Goal: Book appointment/travel/reservation

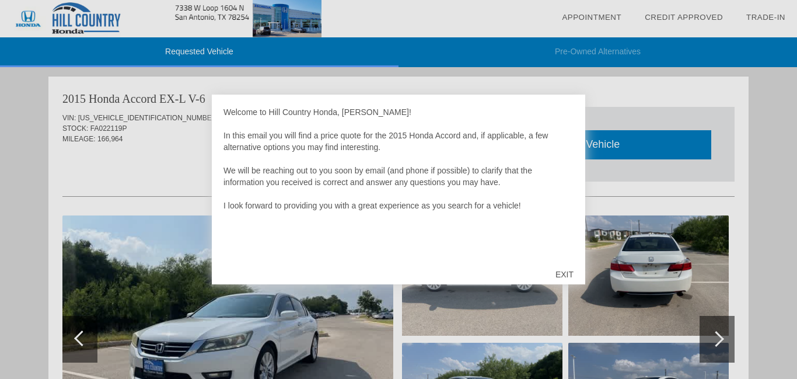
click at [566, 278] on div "EXIT" at bounding box center [564, 274] width 41 height 35
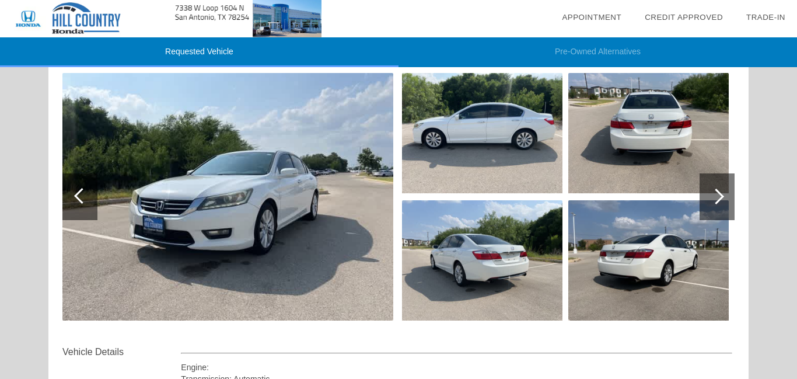
scroll to position [140, 0]
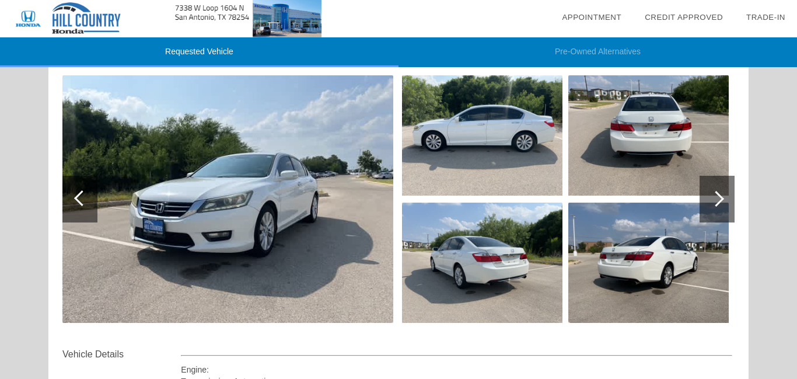
click at [721, 197] on div at bounding box center [716, 199] width 16 height 16
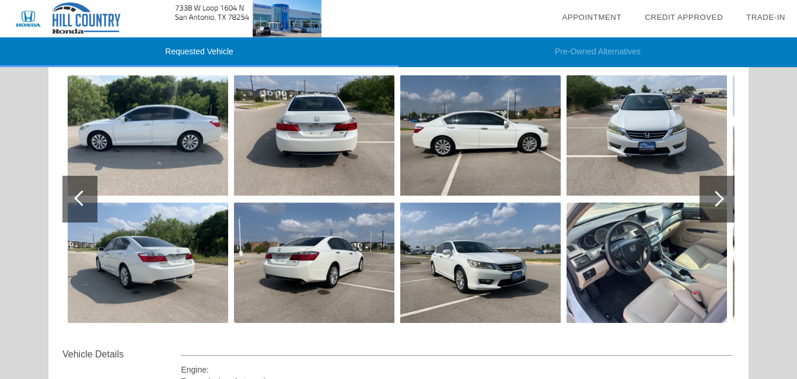
click at [727, 195] on div at bounding box center [716, 199] width 35 height 47
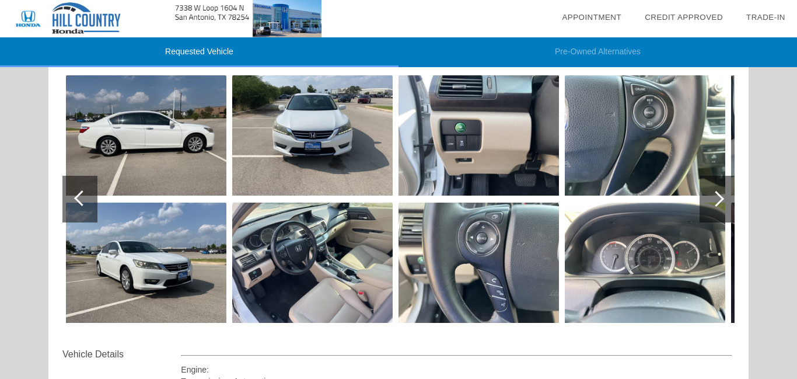
click at [720, 197] on div at bounding box center [716, 199] width 16 height 16
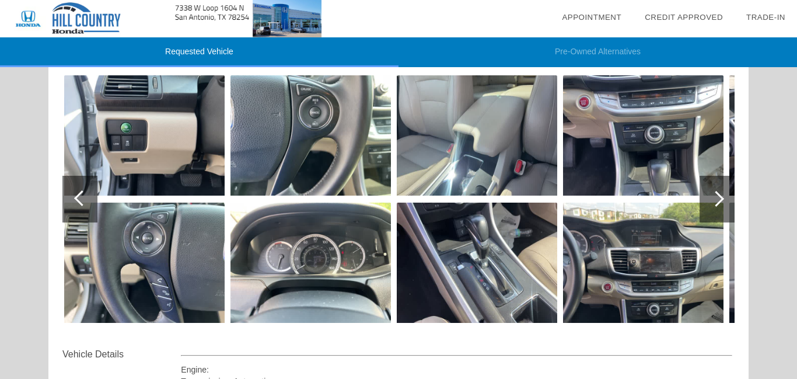
click at [720, 197] on div at bounding box center [716, 199] width 16 height 16
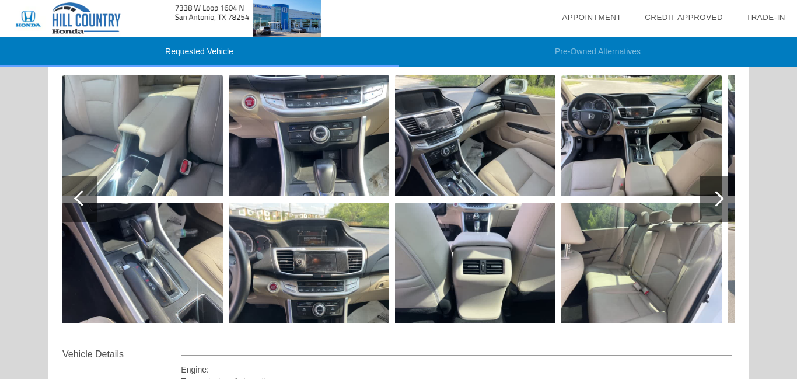
click at [720, 197] on div at bounding box center [716, 199] width 16 height 16
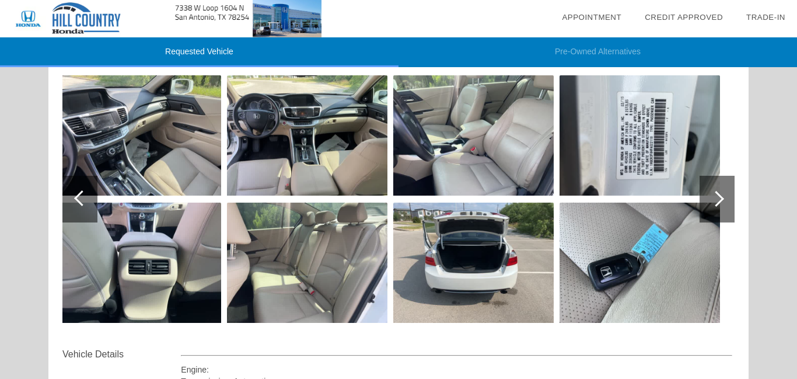
click at [720, 197] on div at bounding box center [716, 199] width 16 height 16
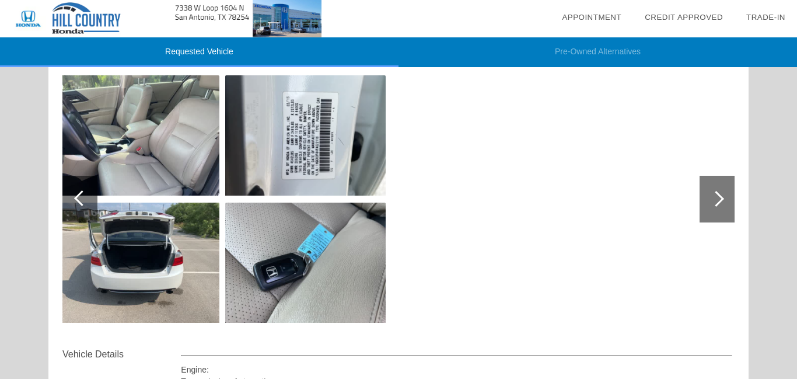
click at [80, 195] on div at bounding box center [82, 198] width 16 height 16
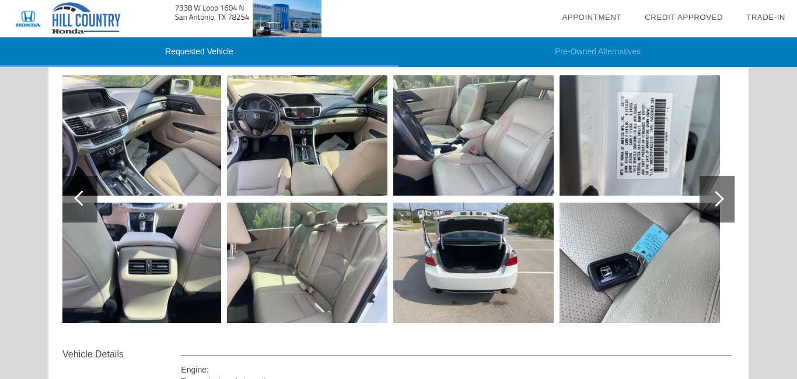
click at [80, 195] on div at bounding box center [82, 198] width 16 height 16
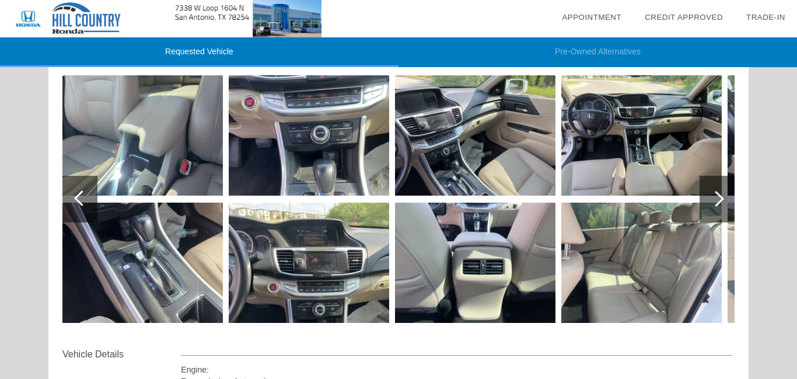
click at [80, 195] on div at bounding box center [82, 198] width 16 height 16
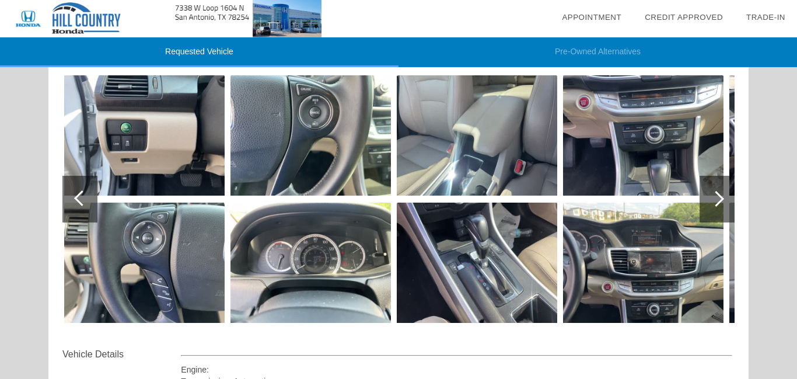
click at [80, 195] on div at bounding box center [82, 198] width 16 height 16
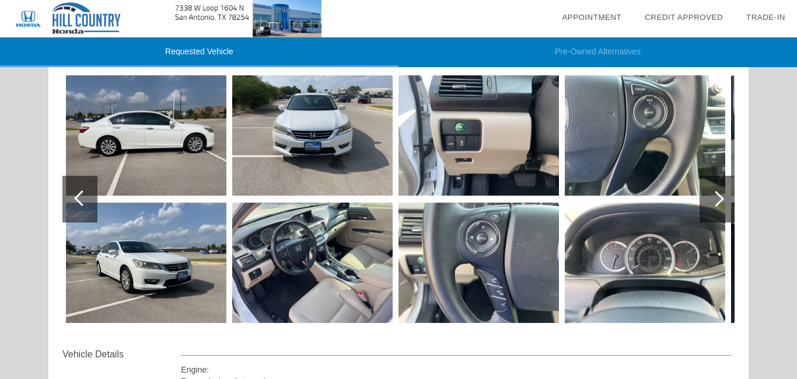
click at [80, 195] on div at bounding box center [82, 198] width 16 height 16
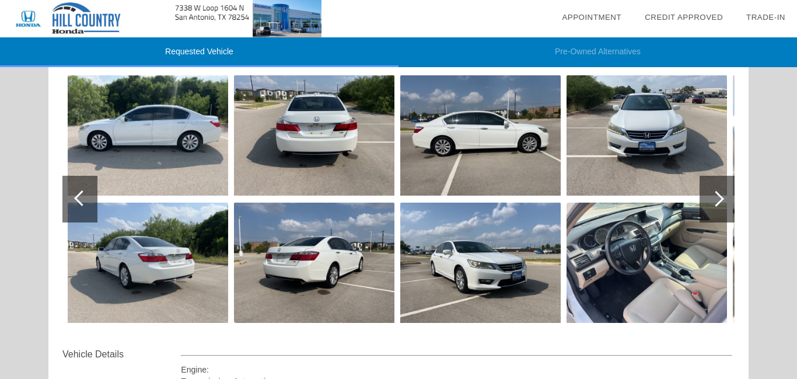
click at [80, 195] on div at bounding box center [82, 198] width 16 height 16
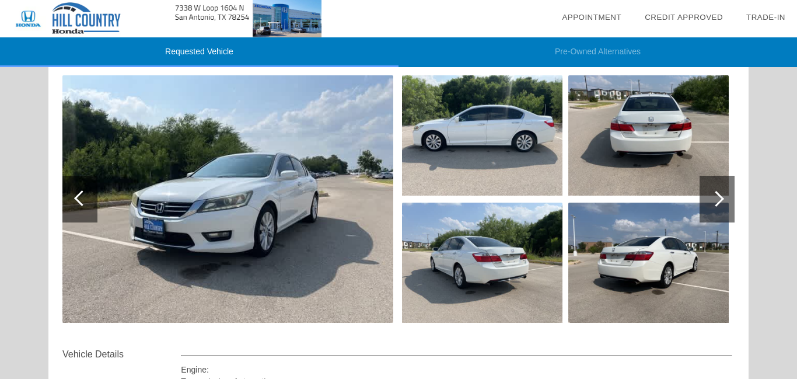
click at [80, 195] on div at bounding box center [82, 198] width 16 height 16
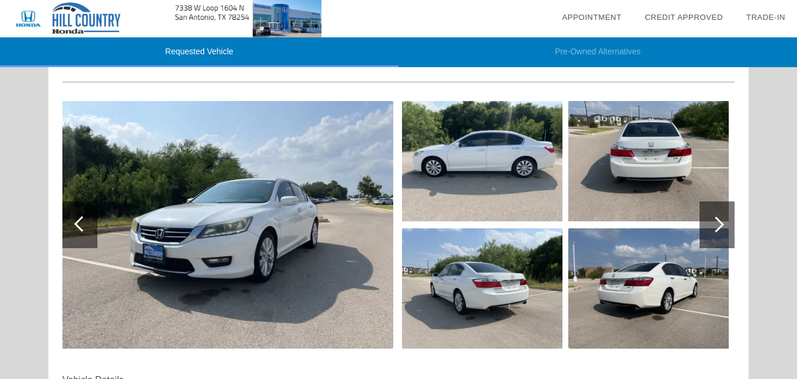
scroll to position [117, 0]
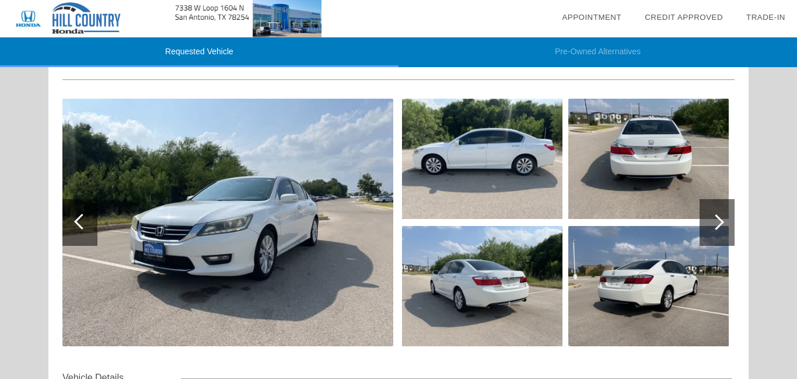
click at [723, 223] on div at bounding box center [716, 222] width 35 height 47
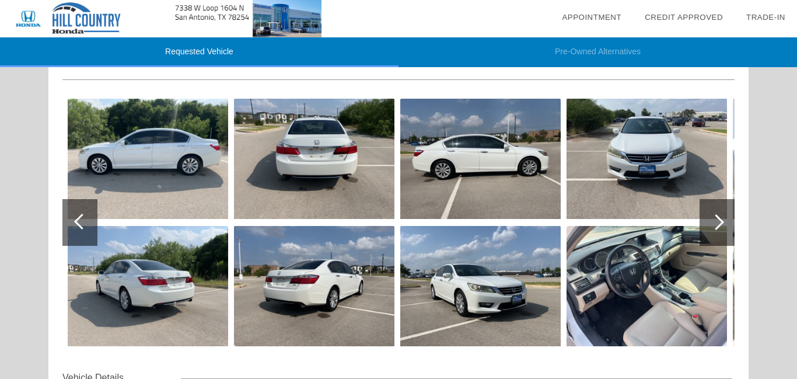
click at [723, 223] on div at bounding box center [716, 222] width 35 height 47
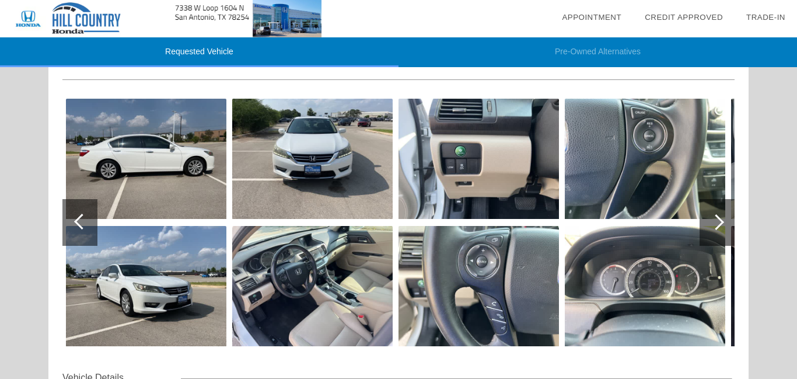
click at [723, 223] on div at bounding box center [716, 222] width 35 height 47
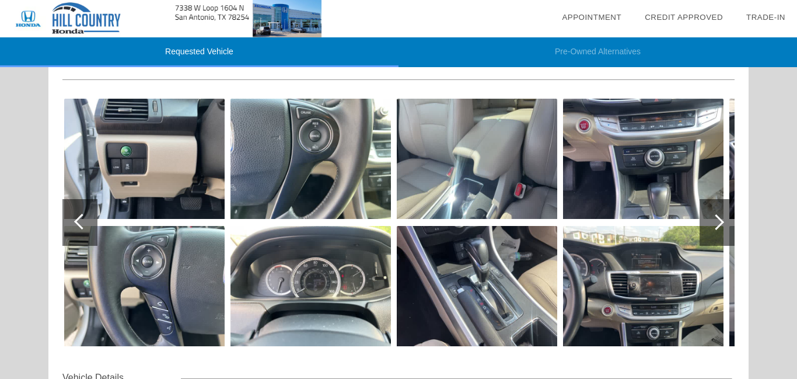
click at [723, 223] on div at bounding box center [716, 222] width 35 height 47
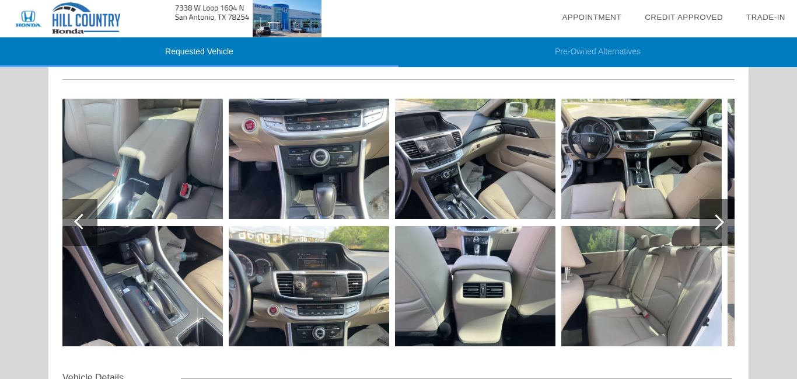
click at [723, 223] on div at bounding box center [716, 222] width 35 height 47
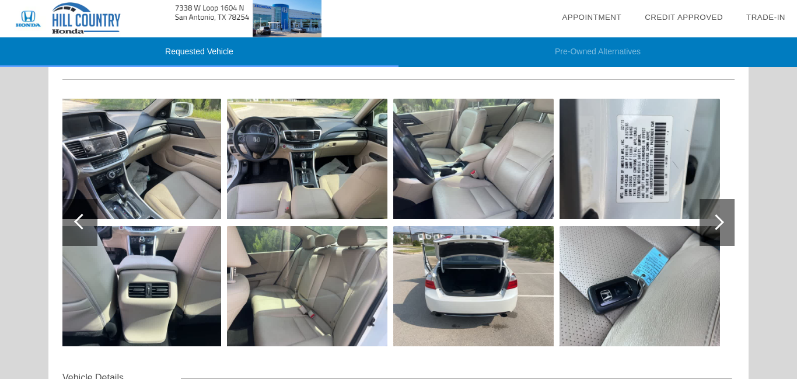
click at [593, 230] on img at bounding box center [639, 286] width 160 height 120
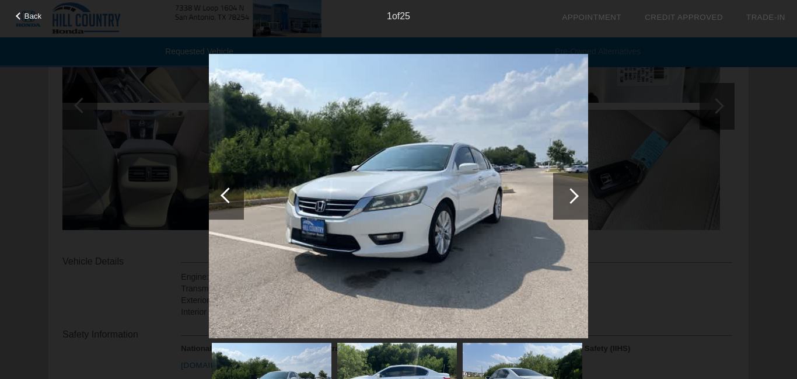
scroll to position [233, 0]
click at [573, 196] on div at bounding box center [571, 196] width 16 height 16
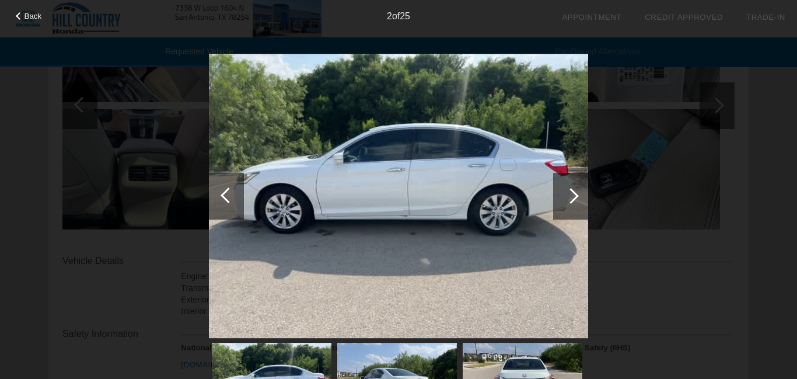
click at [573, 196] on div at bounding box center [571, 196] width 16 height 16
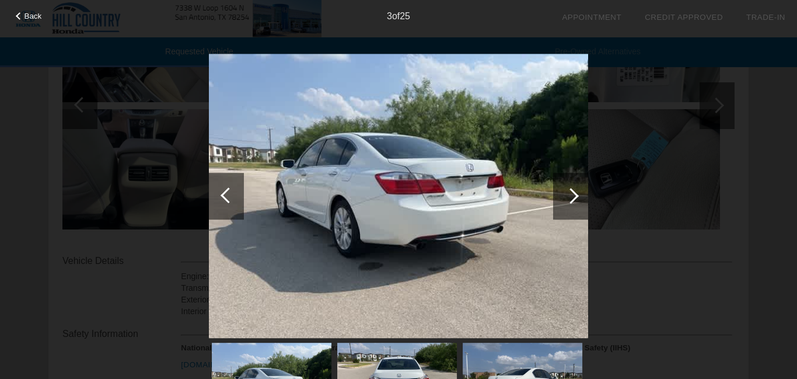
click at [573, 196] on div at bounding box center [571, 196] width 16 height 16
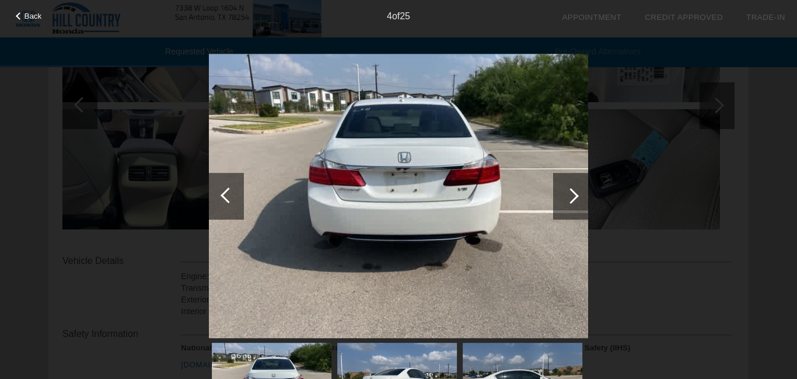
click at [573, 196] on div at bounding box center [571, 196] width 16 height 16
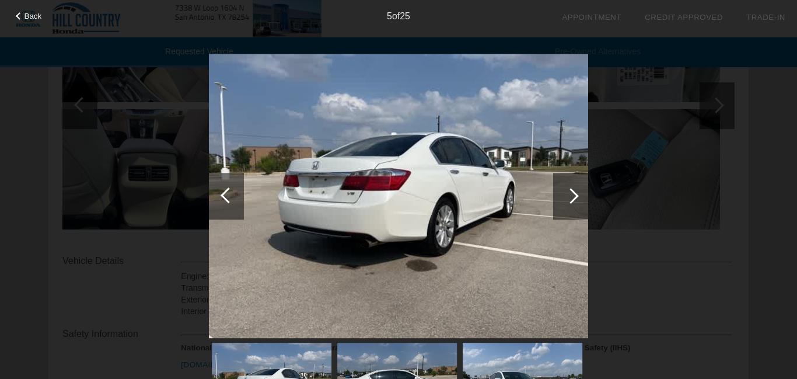
click at [573, 196] on div at bounding box center [571, 196] width 16 height 16
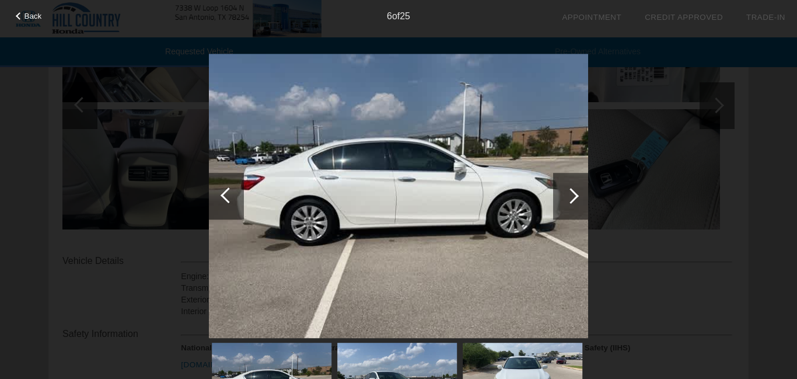
click at [573, 196] on div at bounding box center [571, 196] width 16 height 16
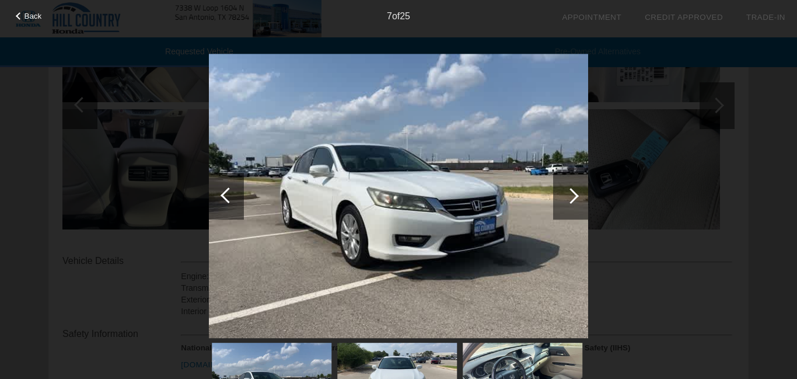
click at [573, 196] on div at bounding box center [571, 196] width 16 height 16
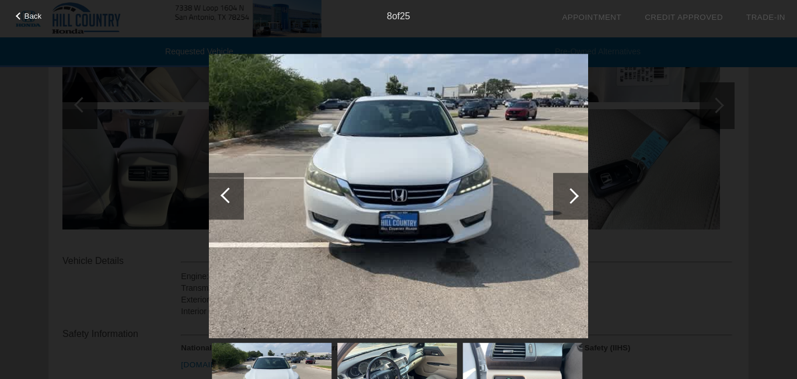
click at [573, 196] on div at bounding box center [571, 196] width 16 height 16
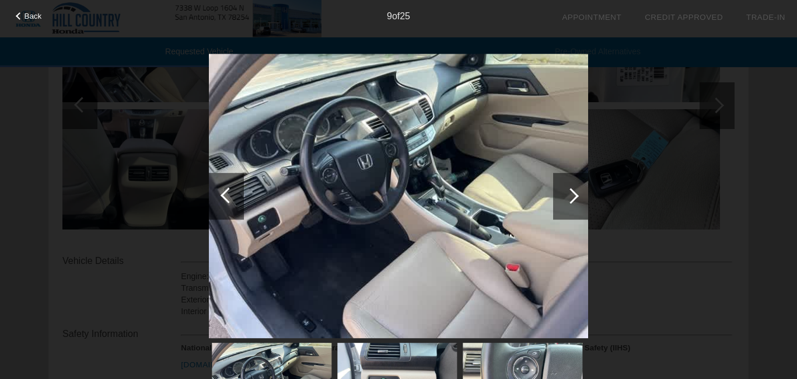
click at [573, 196] on div at bounding box center [571, 196] width 16 height 16
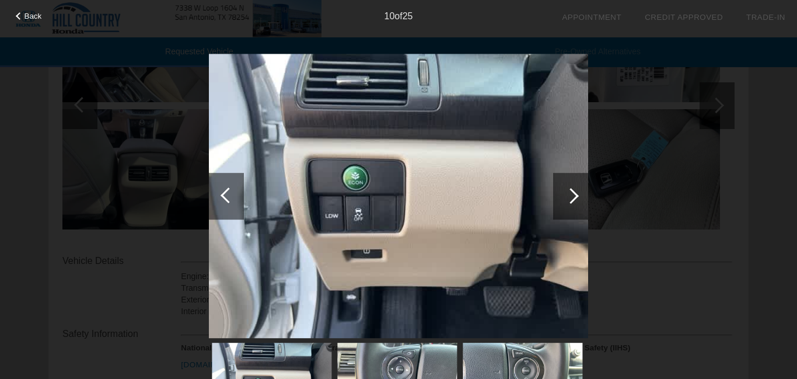
click at [573, 196] on div at bounding box center [571, 196] width 16 height 16
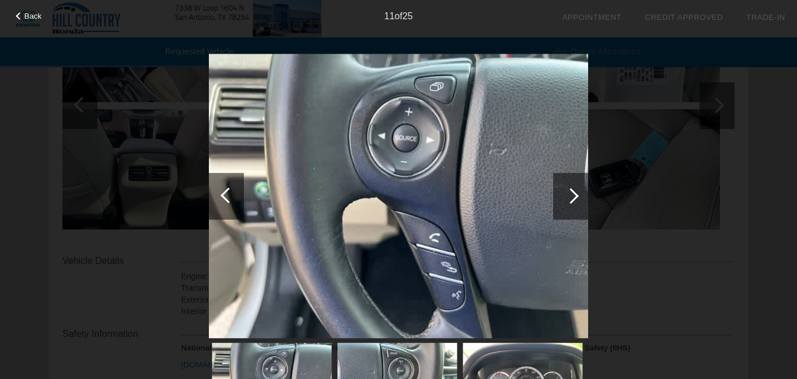
click at [573, 196] on div at bounding box center [571, 196] width 16 height 16
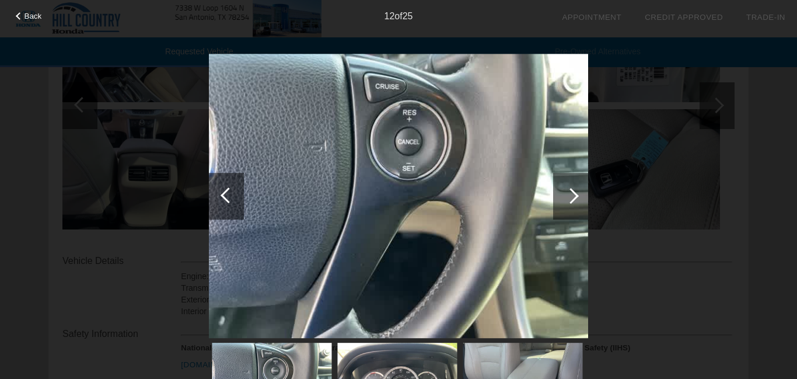
click at [573, 196] on div at bounding box center [571, 196] width 16 height 16
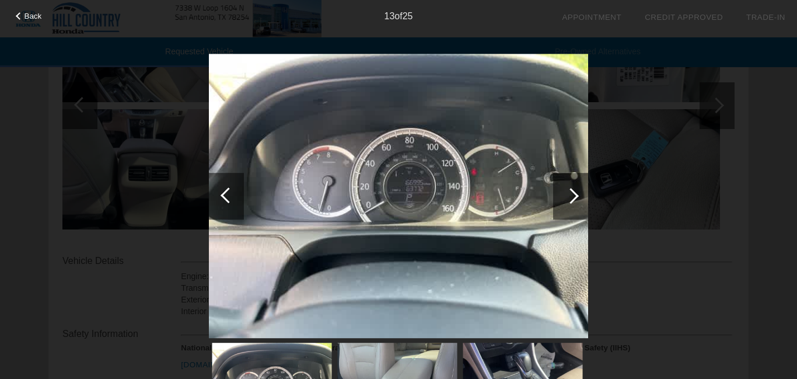
click at [573, 196] on div at bounding box center [571, 196] width 16 height 16
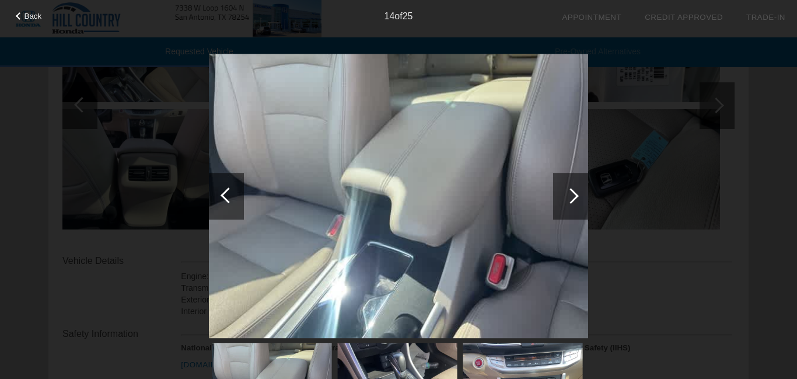
click at [573, 196] on div at bounding box center [571, 196] width 16 height 16
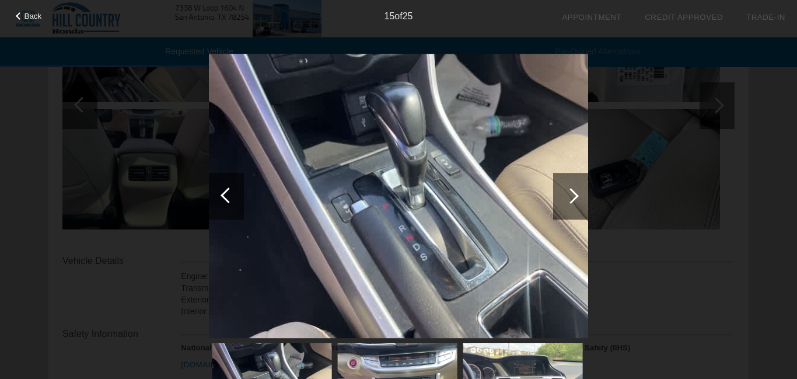
click at [573, 196] on div at bounding box center [571, 196] width 16 height 16
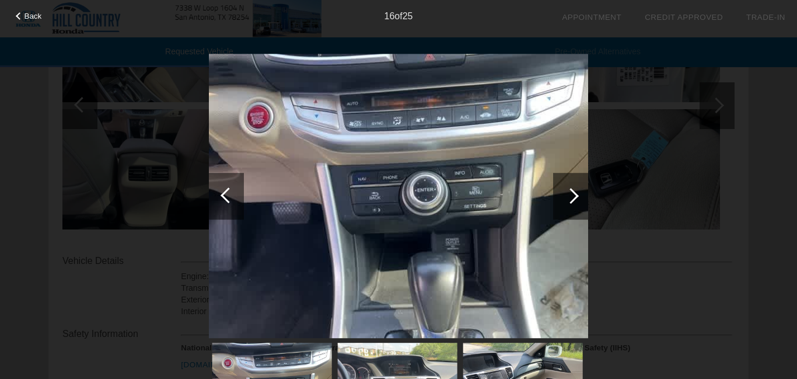
click at [573, 196] on div at bounding box center [571, 196] width 16 height 16
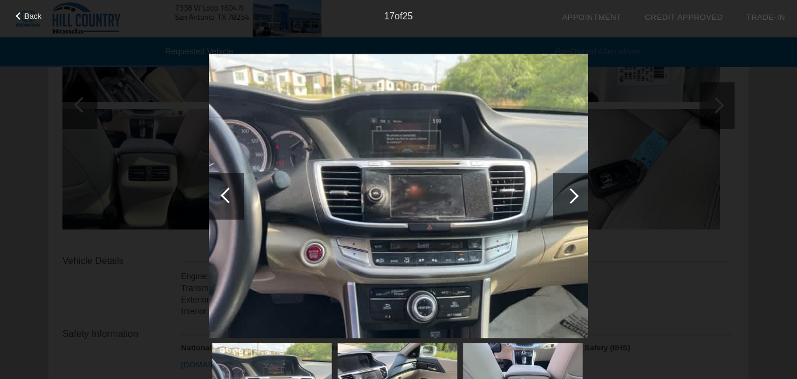
click at [573, 196] on div at bounding box center [571, 196] width 16 height 16
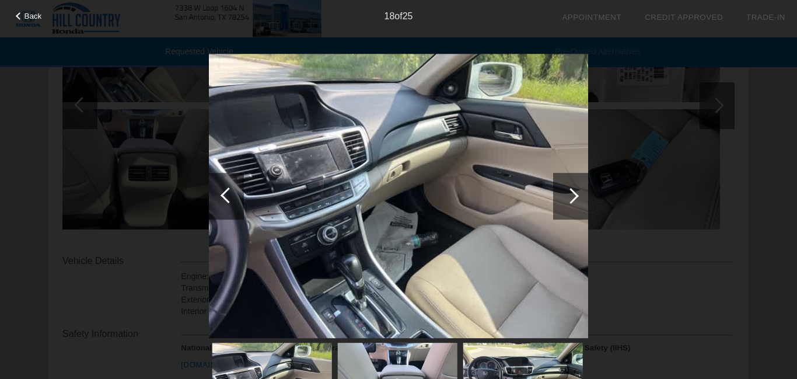
click at [573, 196] on div at bounding box center [571, 196] width 16 height 16
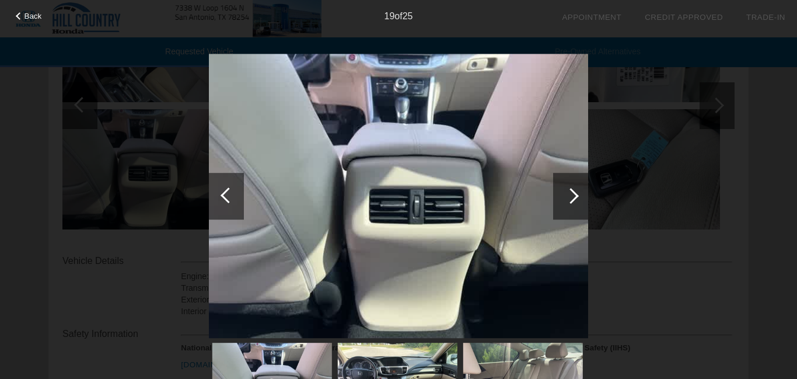
click at [233, 196] on div at bounding box center [228, 195] width 16 height 16
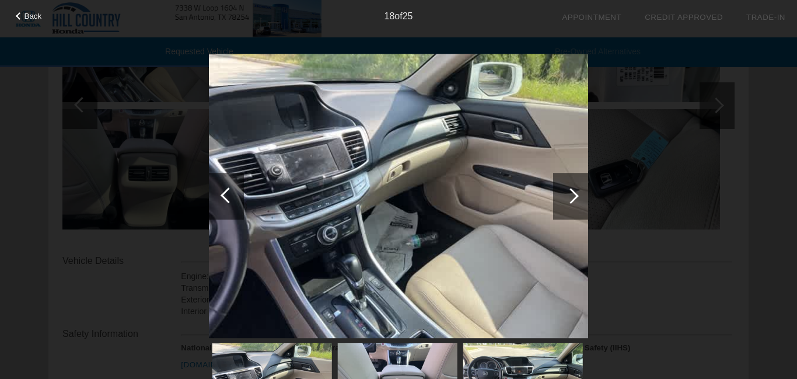
click at [575, 194] on div at bounding box center [571, 196] width 16 height 16
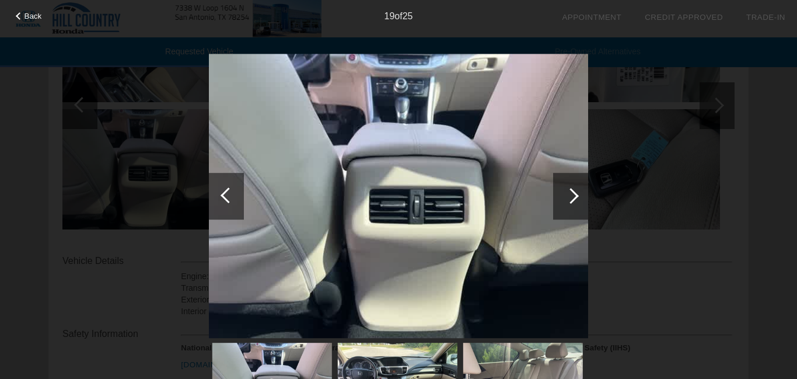
click at [575, 194] on div at bounding box center [571, 196] width 16 height 16
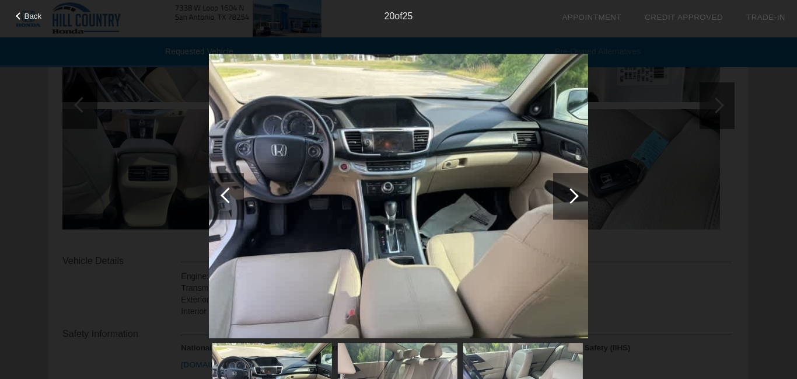
click at [575, 194] on div at bounding box center [571, 196] width 16 height 16
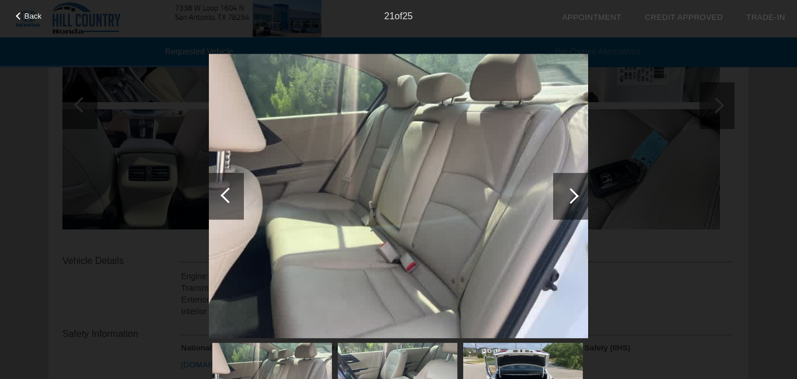
click at [575, 194] on div at bounding box center [571, 196] width 16 height 16
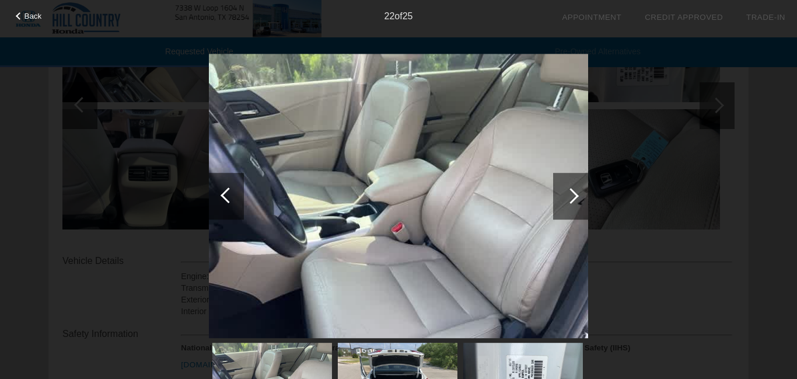
click at [575, 194] on div at bounding box center [571, 196] width 16 height 16
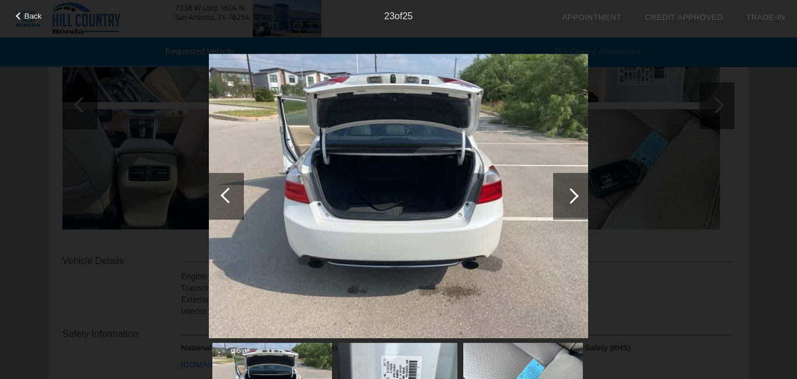
click at [575, 194] on div at bounding box center [571, 196] width 16 height 16
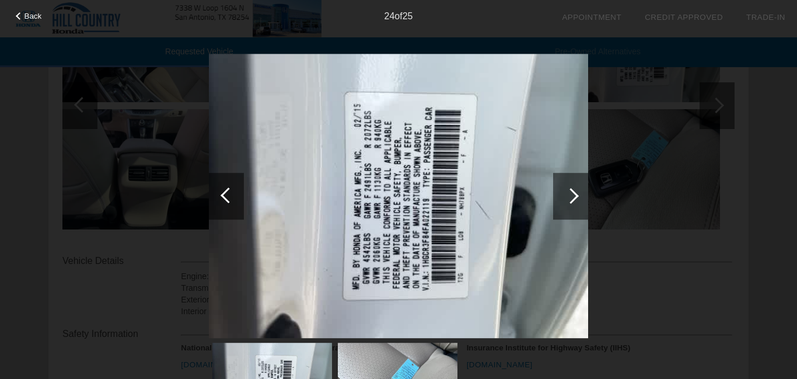
click at [575, 194] on div at bounding box center [571, 196] width 16 height 16
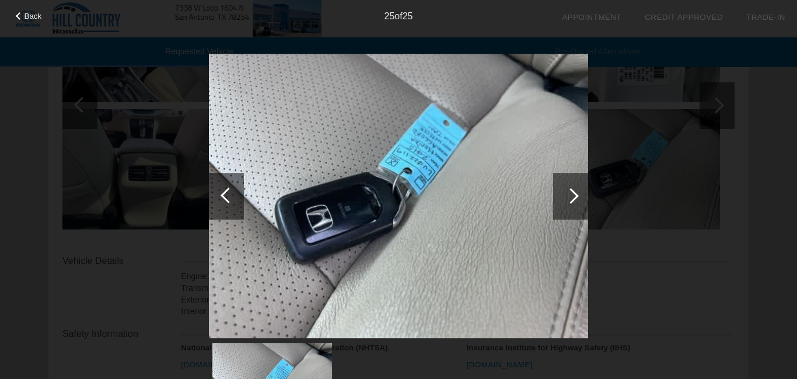
click at [575, 194] on div at bounding box center [571, 196] width 16 height 16
click at [570, 197] on div at bounding box center [571, 196] width 16 height 16
click at [24, 20] on div "25 of 25" at bounding box center [398, 11] width 797 height 23
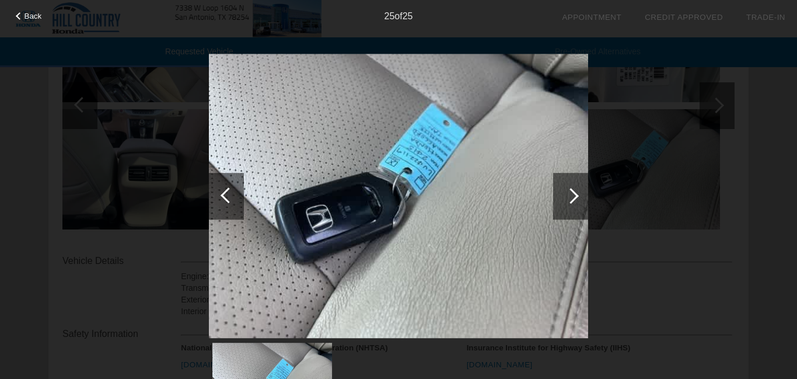
click at [24, 20] on span "Back" at bounding box center [32, 16] width 17 height 9
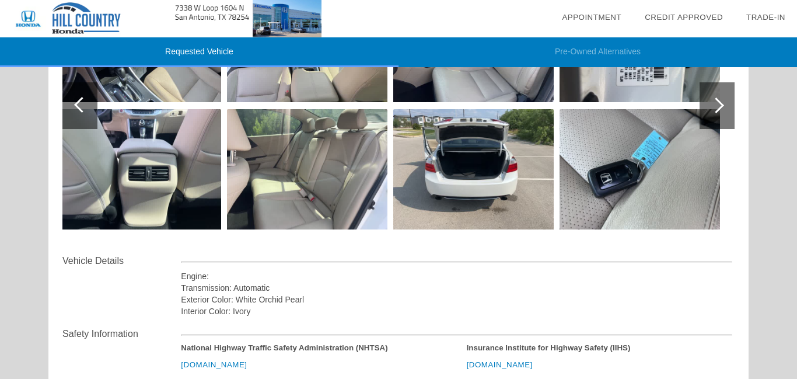
click at [773, 213] on div "Requested Vehicle Pre-Owned Alternatives date_range Appointment check_box Credi…" at bounding box center [398, 251] width 797 height 969
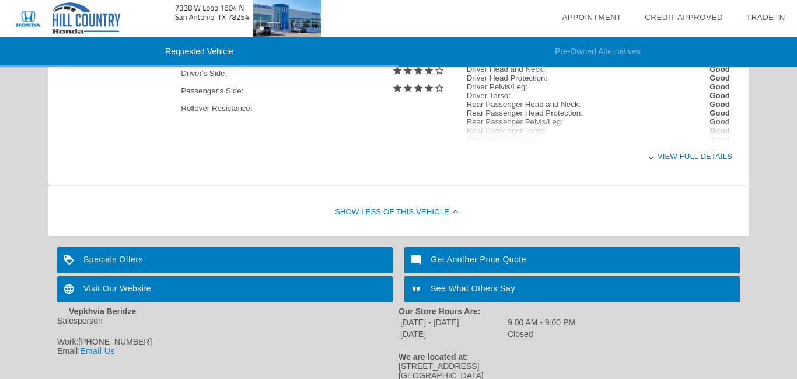
scroll to position [568, 0]
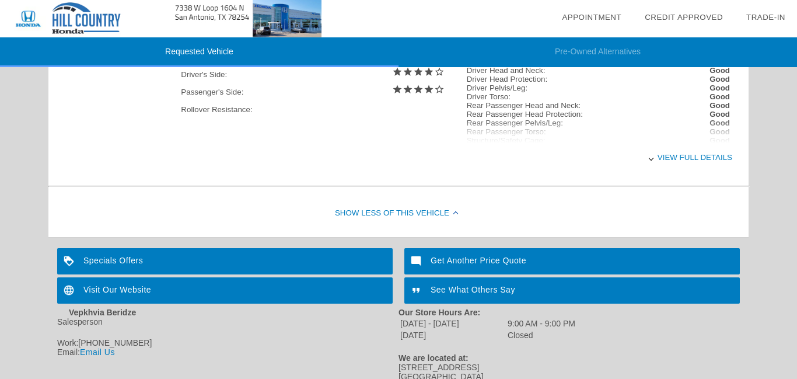
click at [715, 155] on div "View full details" at bounding box center [456, 157] width 551 height 29
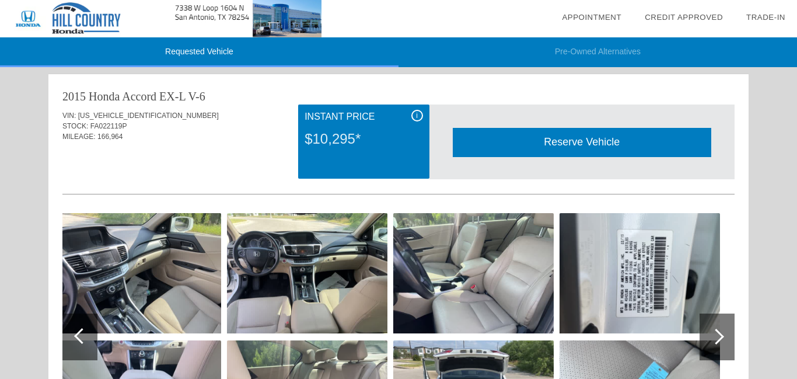
scroll to position [0, 0]
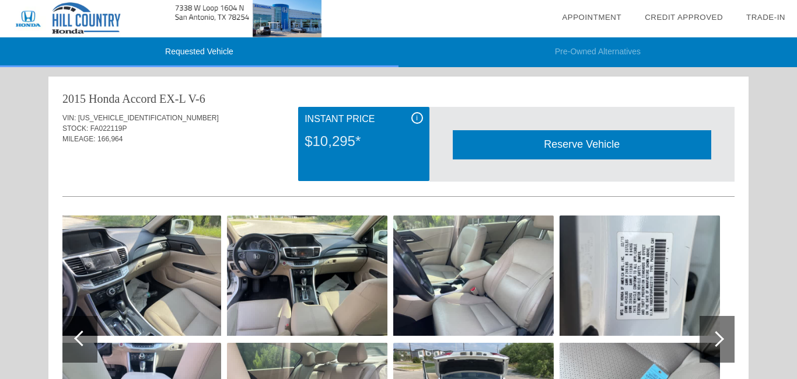
click at [588, 139] on div "Reserve Vehicle" at bounding box center [582, 144] width 258 height 29
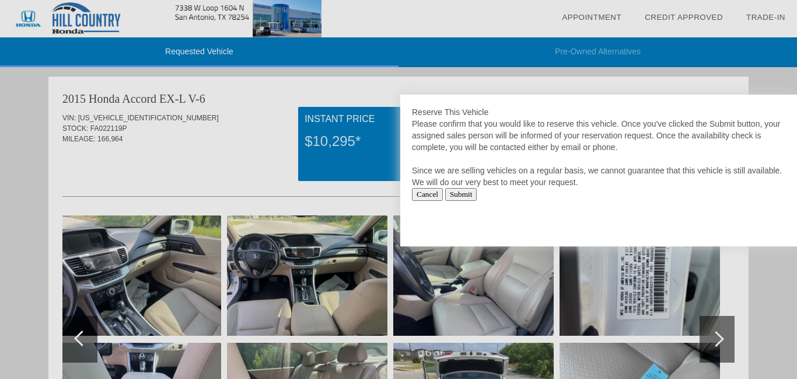
click at [468, 193] on input "Submit" at bounding box center [461, 194] width 32 height 13
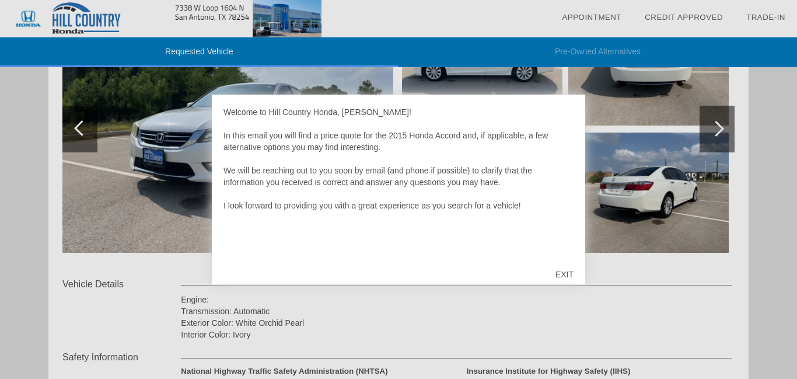
scroll to position [233, 0]
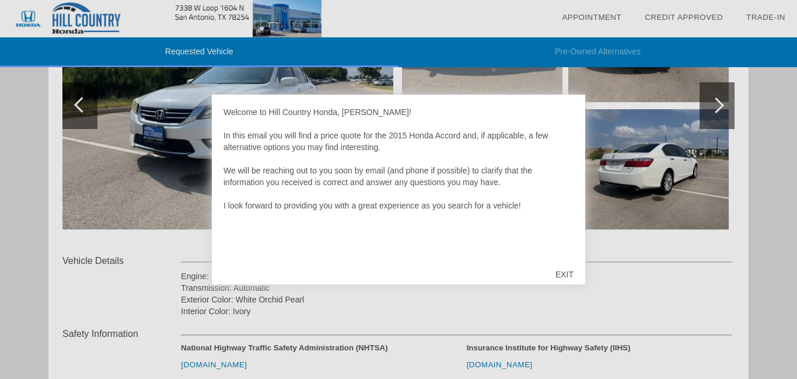
click at [562, 274] on div "EXIT" at bounding box center [564, 274] width 41 height 35
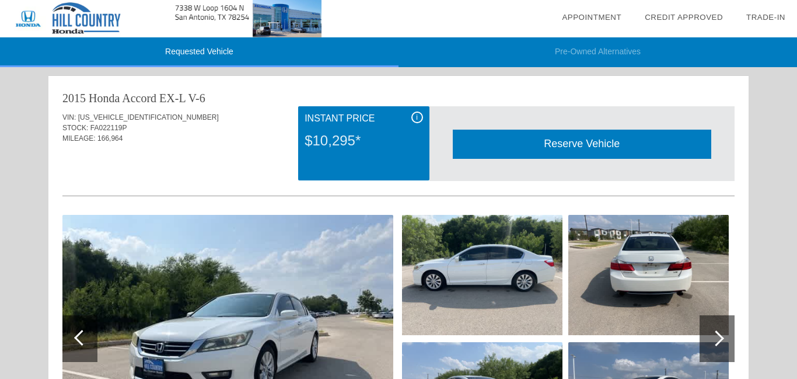
scroll to position [0, 0]
